Goal: Task Accomplishment & Management: Manage account settings

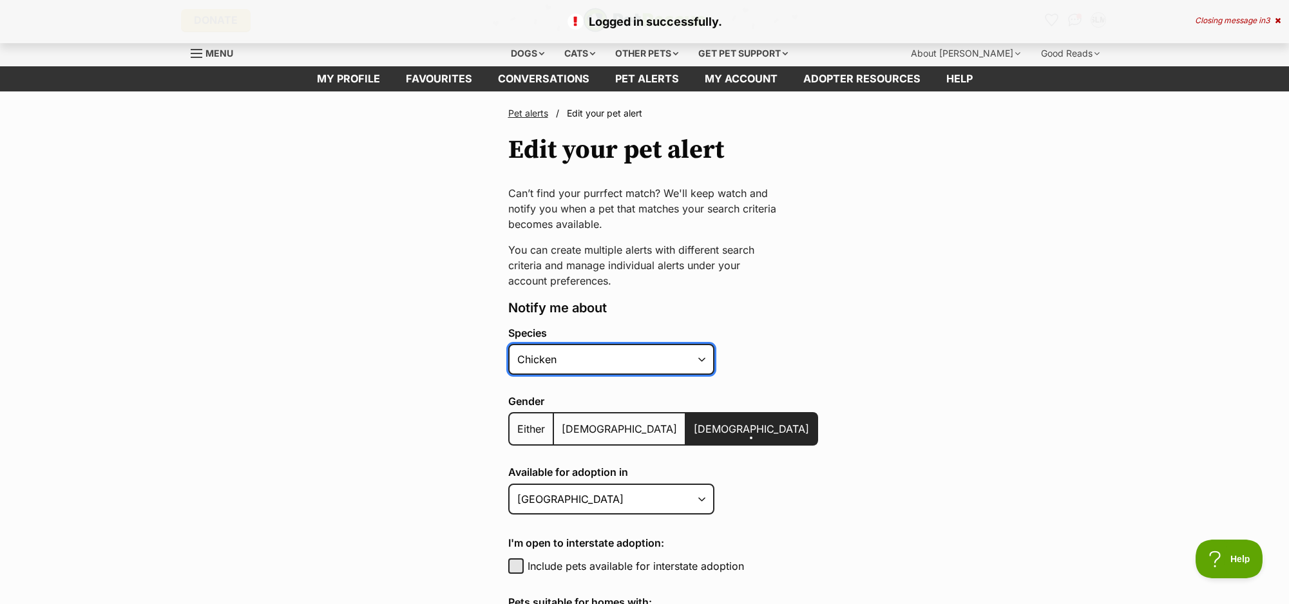
click at [706, 361] on select "Alpaca Bird Cat Chicken Cow Dog Donkey Duck Ferret Fish Goat Goose Guinea Fowl …" at bounding box center [611, 359] width 206 height 31
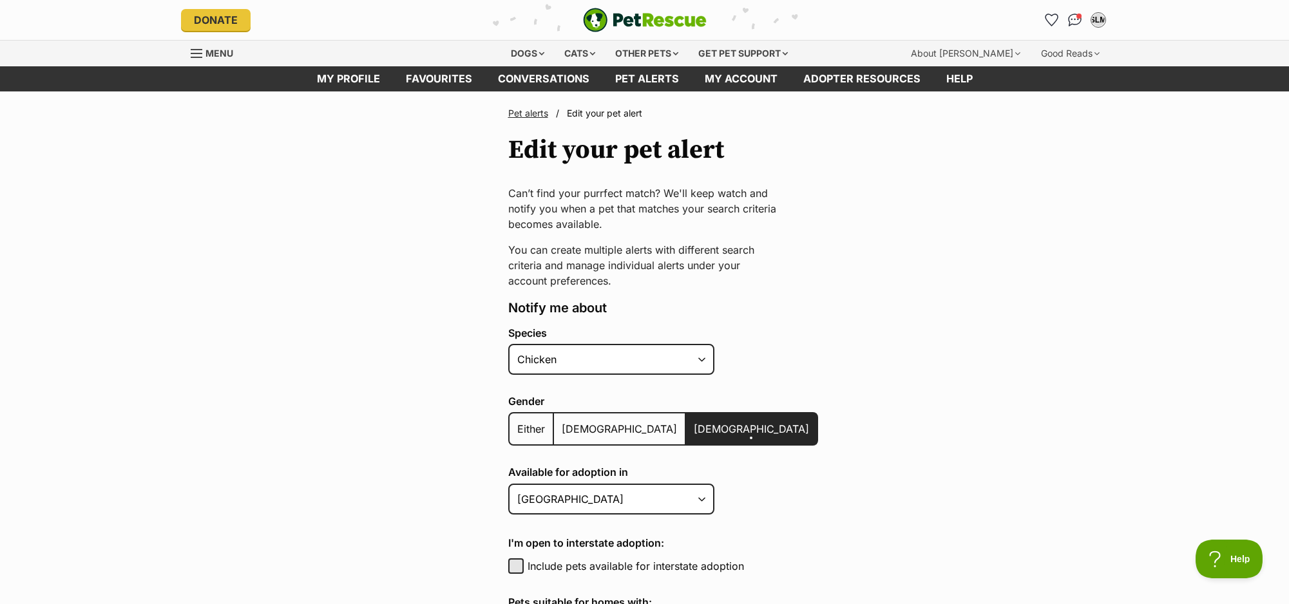
scroll to position [1, 0]
click at [596, 111] on span "Edit your pet alert" at bounding box center [604, 112] width 75 height 11
click at [527, 111] on link "Pet alerts" at bounding box center [528, 113] width 40 height 11
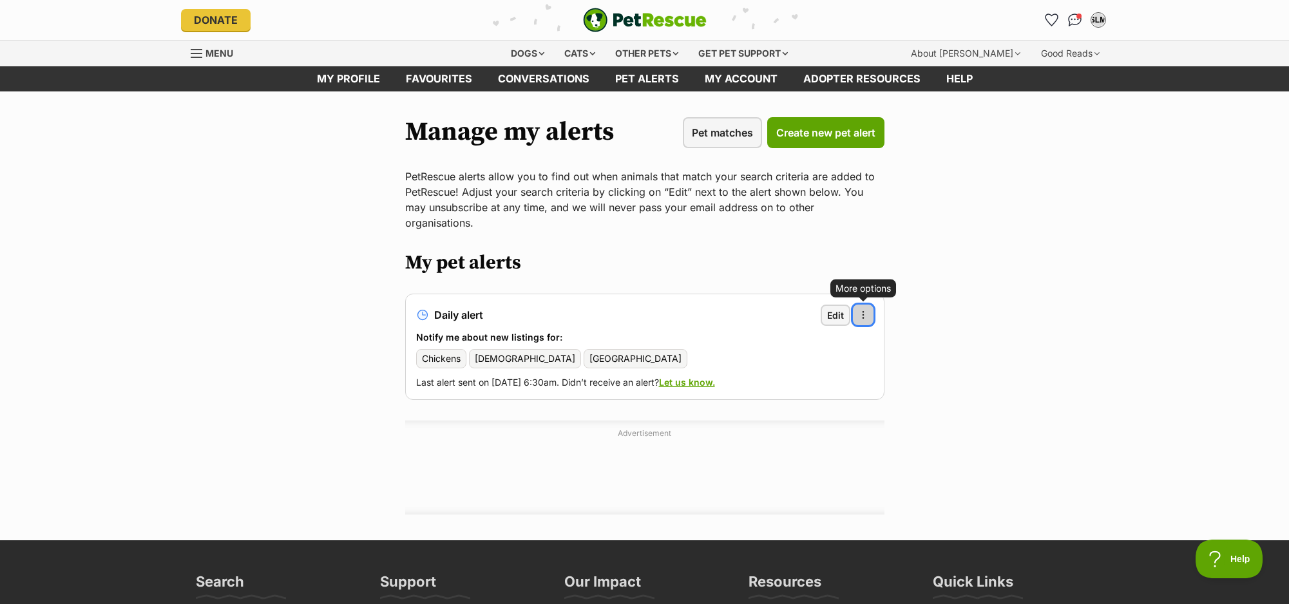
click at [862, 310] on span "button" at bounding box center [863, 315] width 10 height 10
click at [833, 339] on link "Delete alert" at bounding box center [800, 349] width 131 height 21
